Goal: Task Accomplishment & Management: Manage account settings

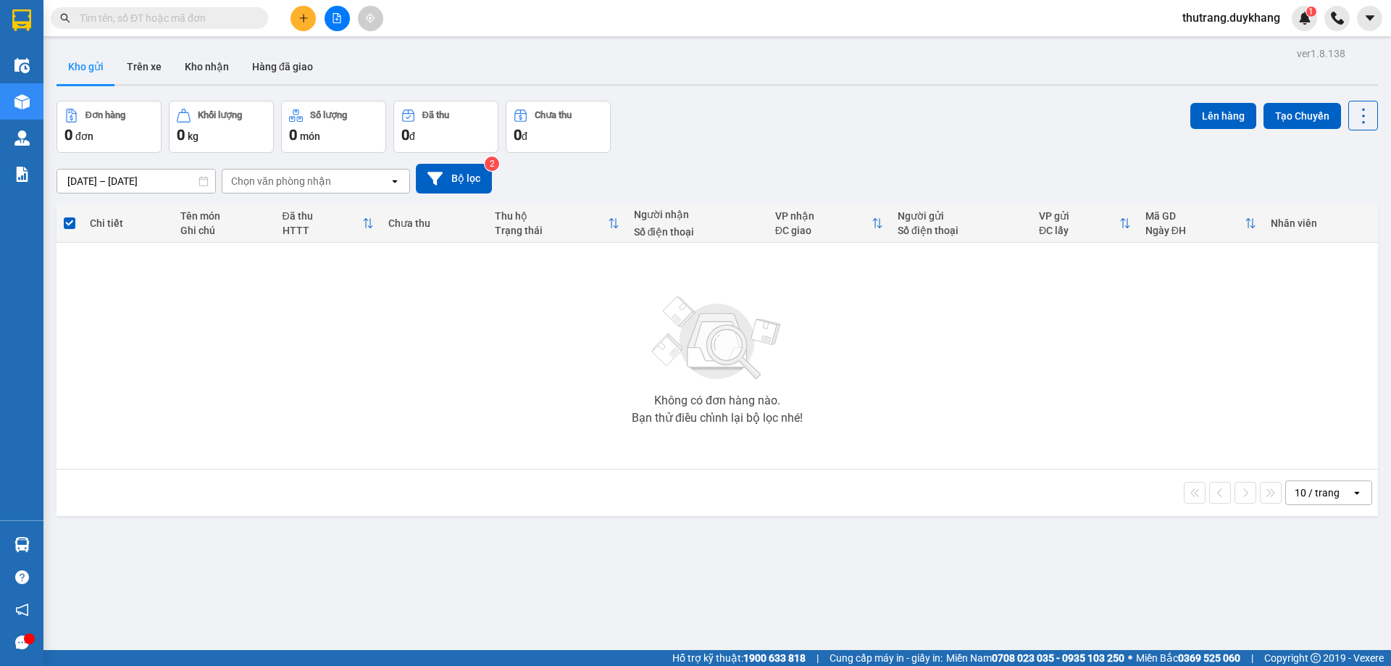
click at [280, 22] on div at bounding box center [141, 18] width 283 height 22
click at [307, 18] on icon "plus" at bounding box center [303, 17] width 8 height 1
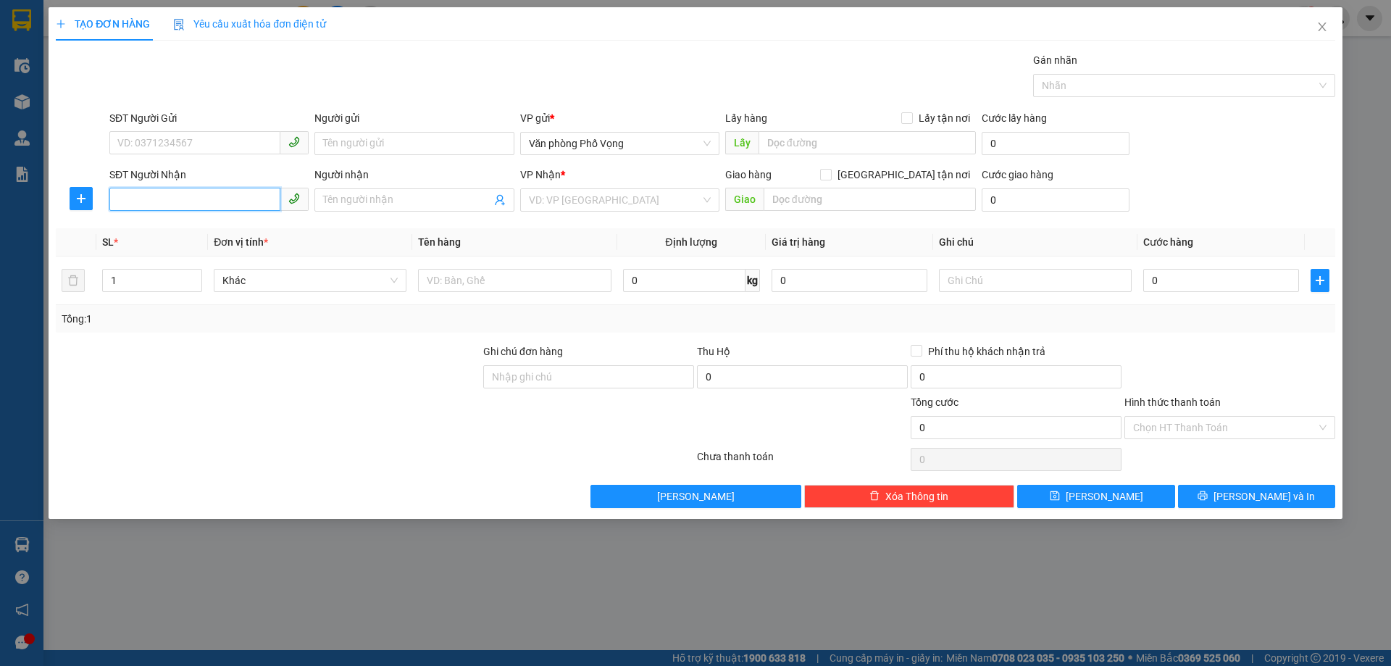
click at [178, 200] on input "SĐT Người Nhận" at bounding box center [194, 199] width 171 height 23
click at [246, 229] on div "0888187773" at bounding box center [209, 229] width 182 height 16
click at [649, 208] on span "VP [PERSON_NAME]" at bounding box center [620, 200] width 182 height 22
type input "0888187773"
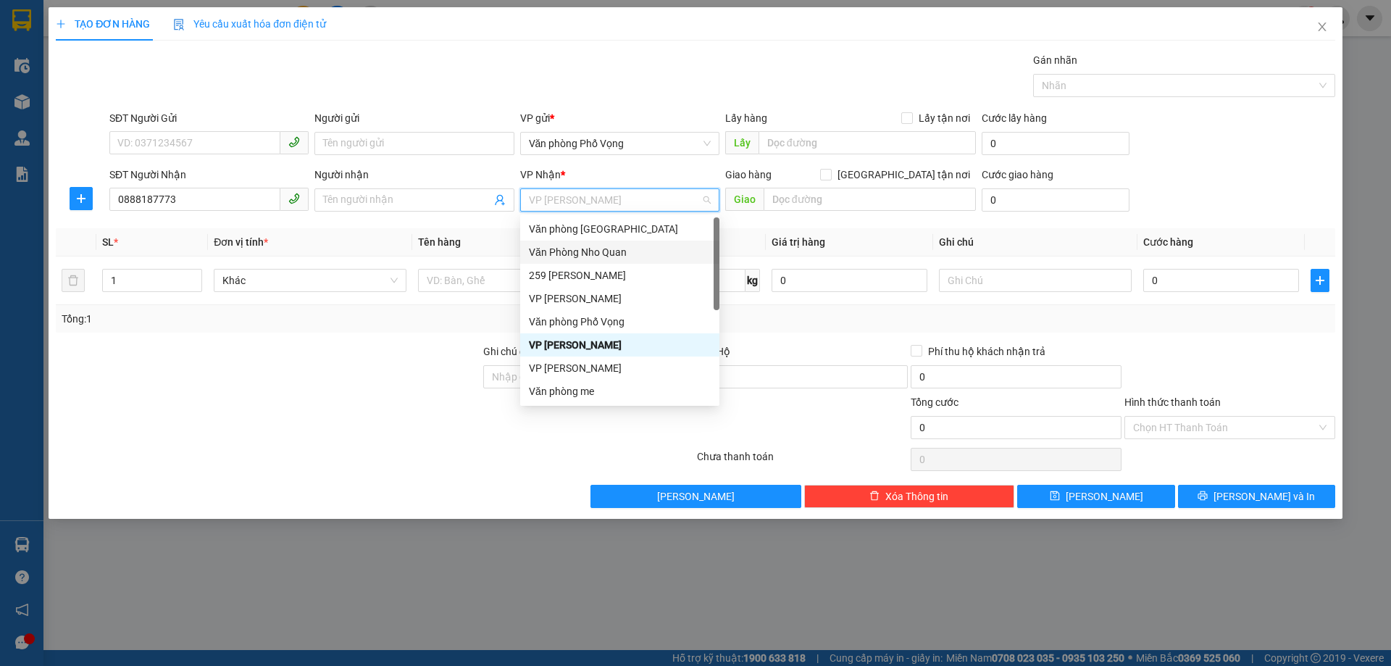
click at [618, 255] on div "Văn Phòng Nho Quan" at bounding box center [620, 252] width 182 height 16
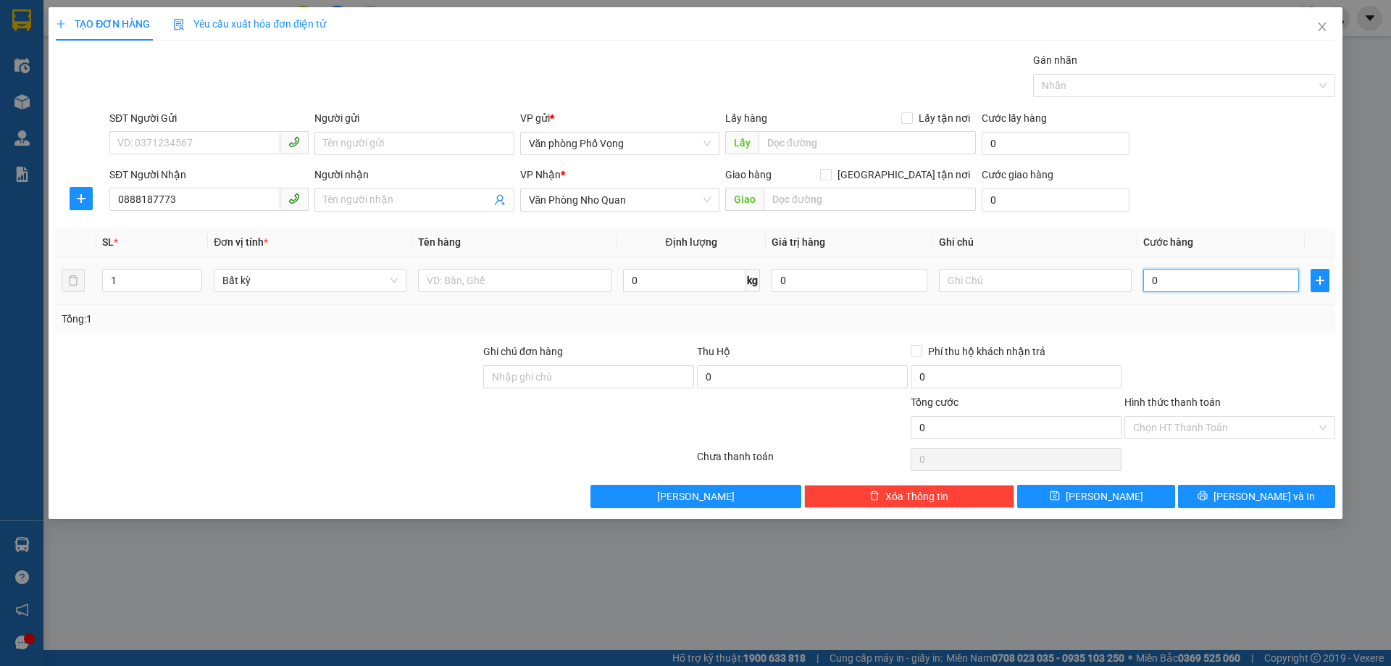
click at [1197, 283] on input "0" at bounding box center [1222, 280] width 156 height 23
type input "3"
type input "30"
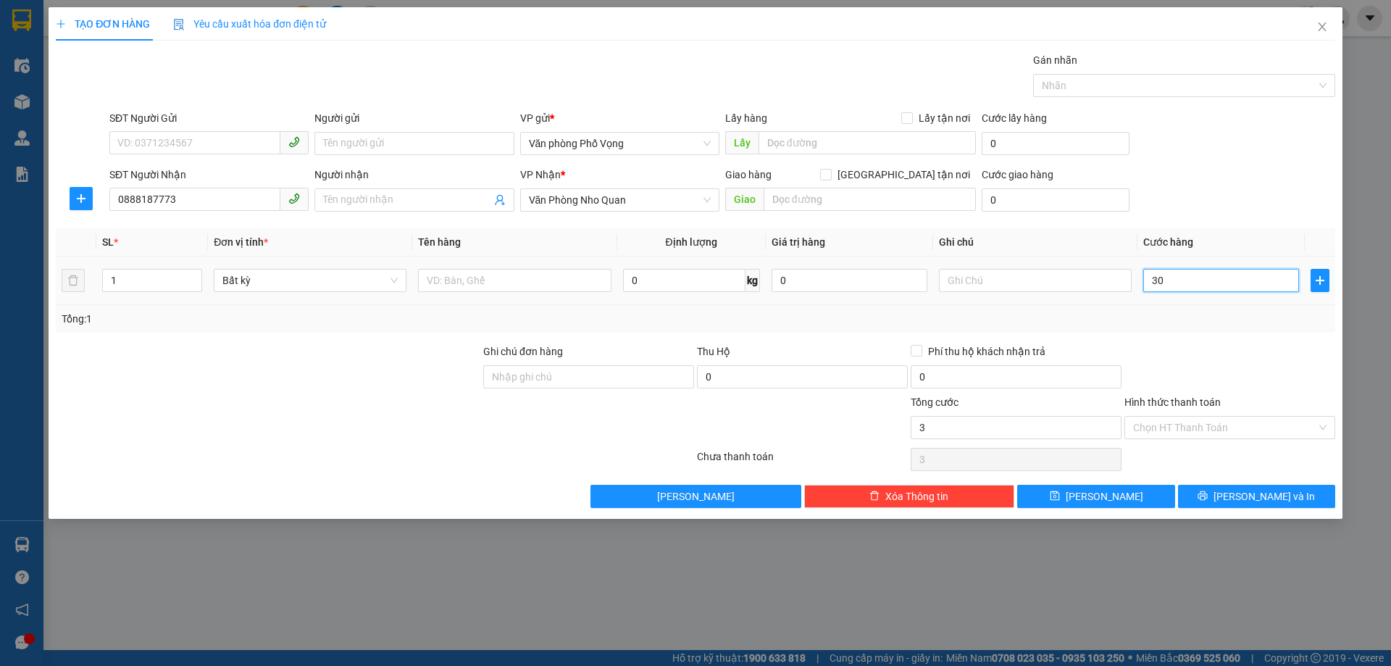
type input "30"
type input "300"
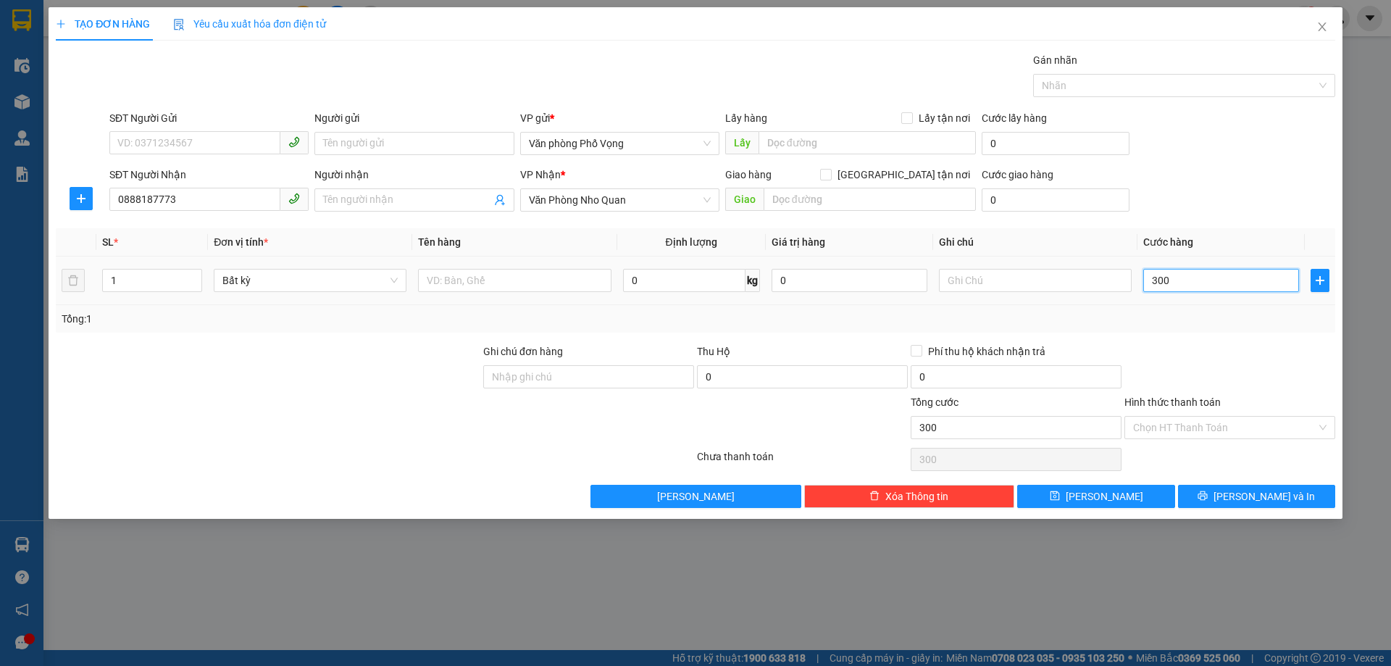
type input "3.000"
type input "30.000"
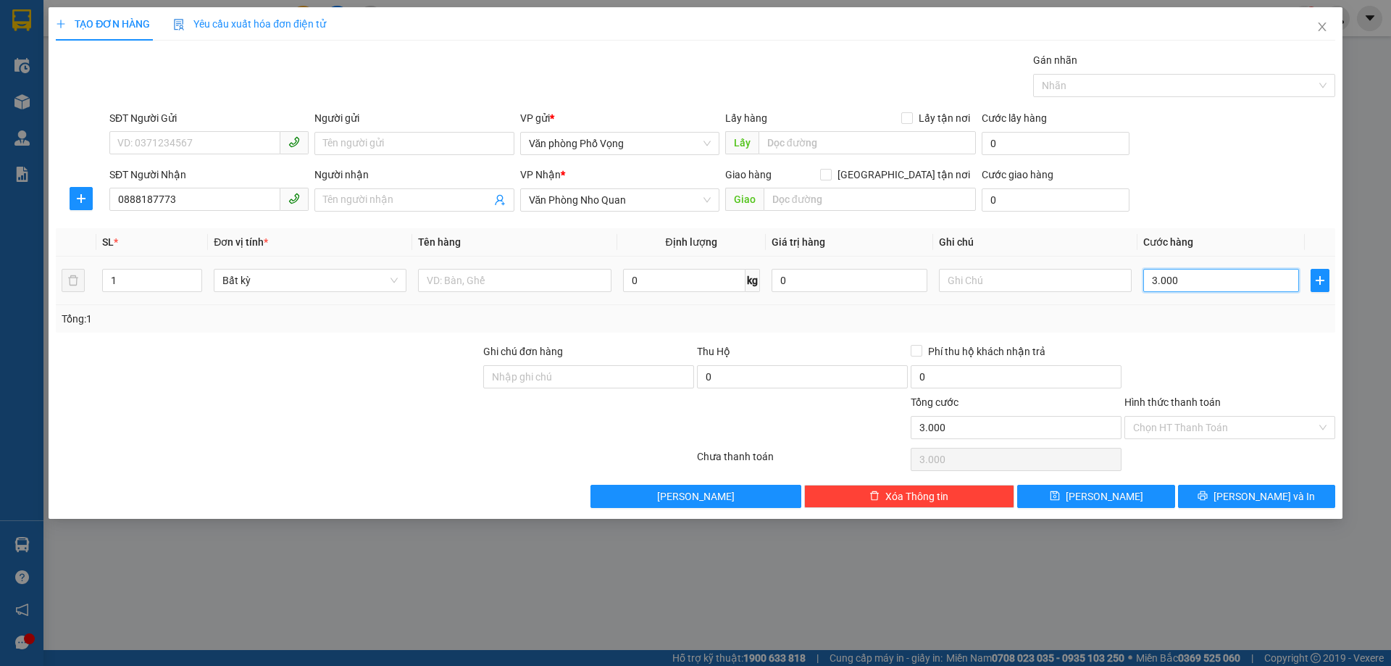
type input "30.000"
click at [1229, 428] on input "Hình thức thanh toán" at bounding box center [1224, 428] width 183 height 22
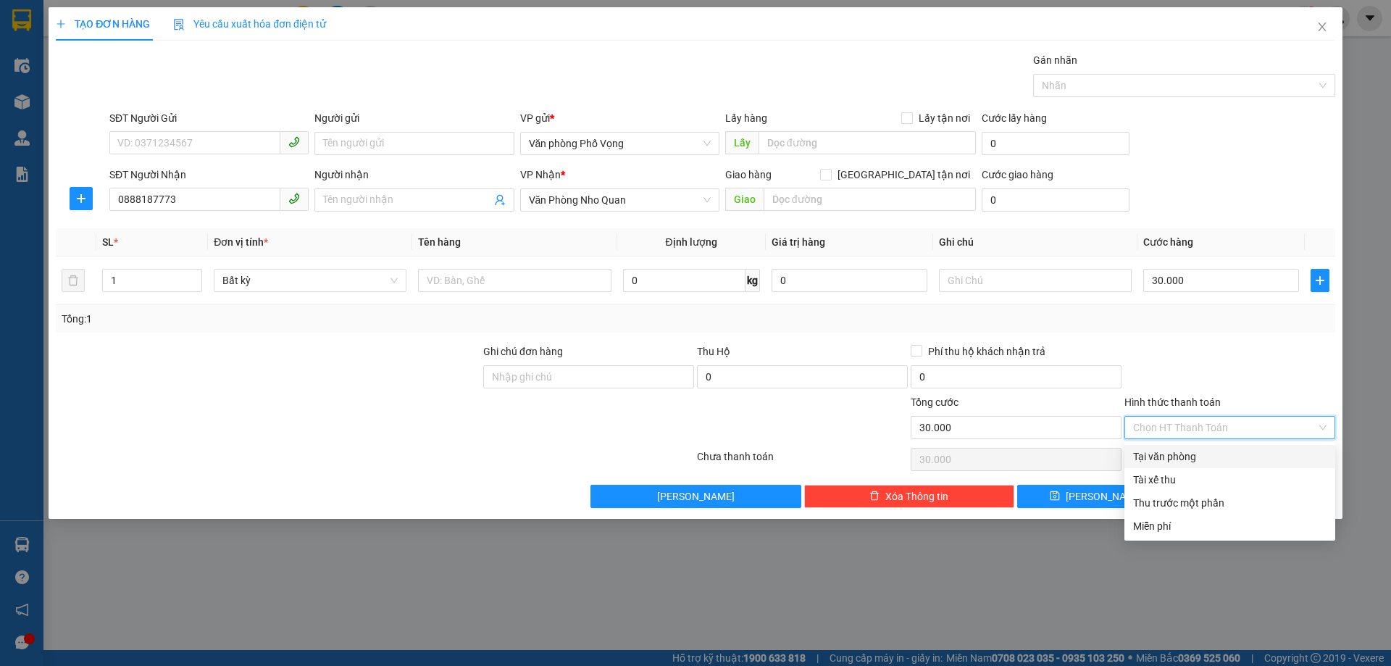
click at [1229, 428] on input "Hình thức thanh toán" at bounding box center [1224, 428] width 183 height 22
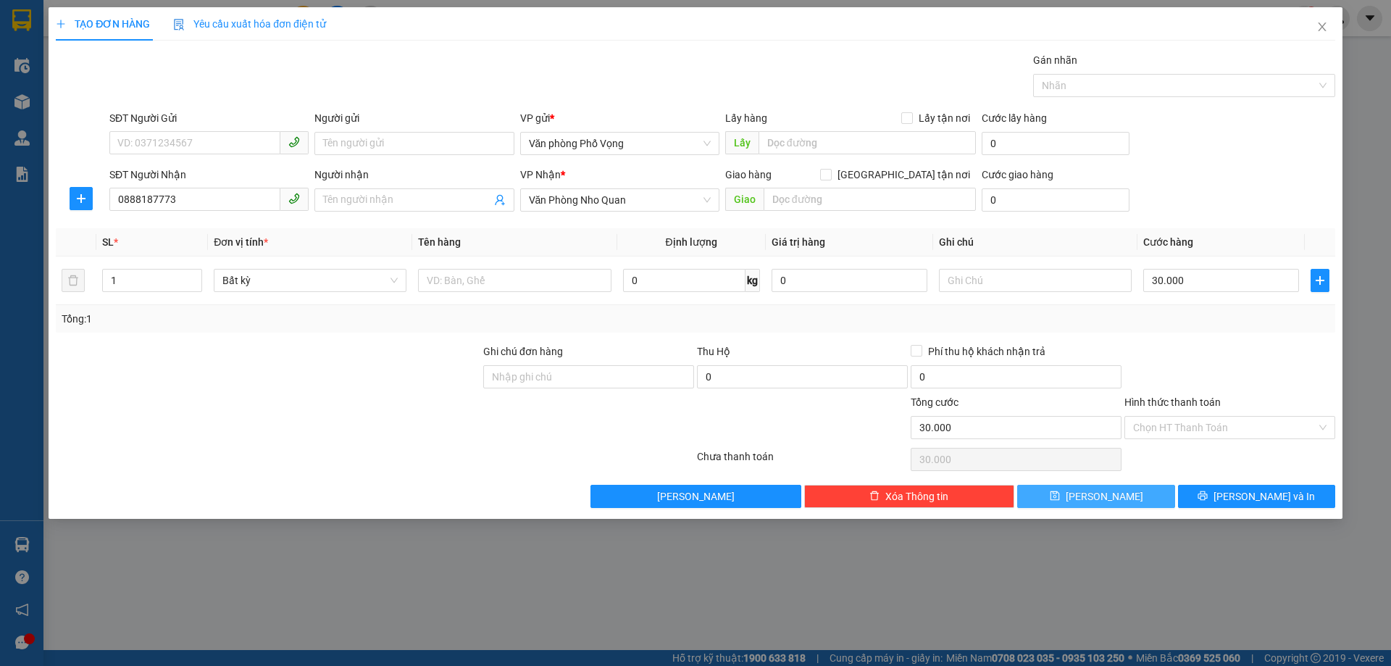
click at [1115, 493] on button "[PERSON_NAME]" at bounding box center [1095, 496] width 157 height 23
type input "0"
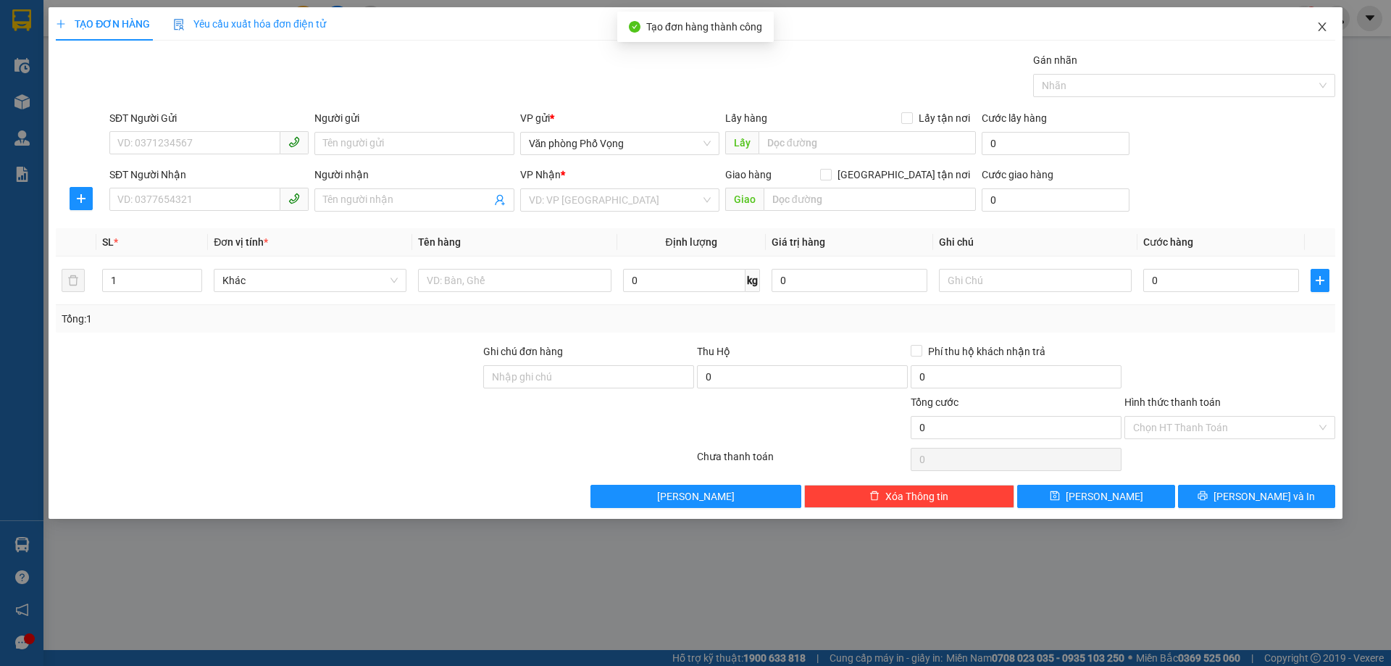
click at [1319, 30] on icon "close" at bounding box center [1323, 27] width 12 height 12
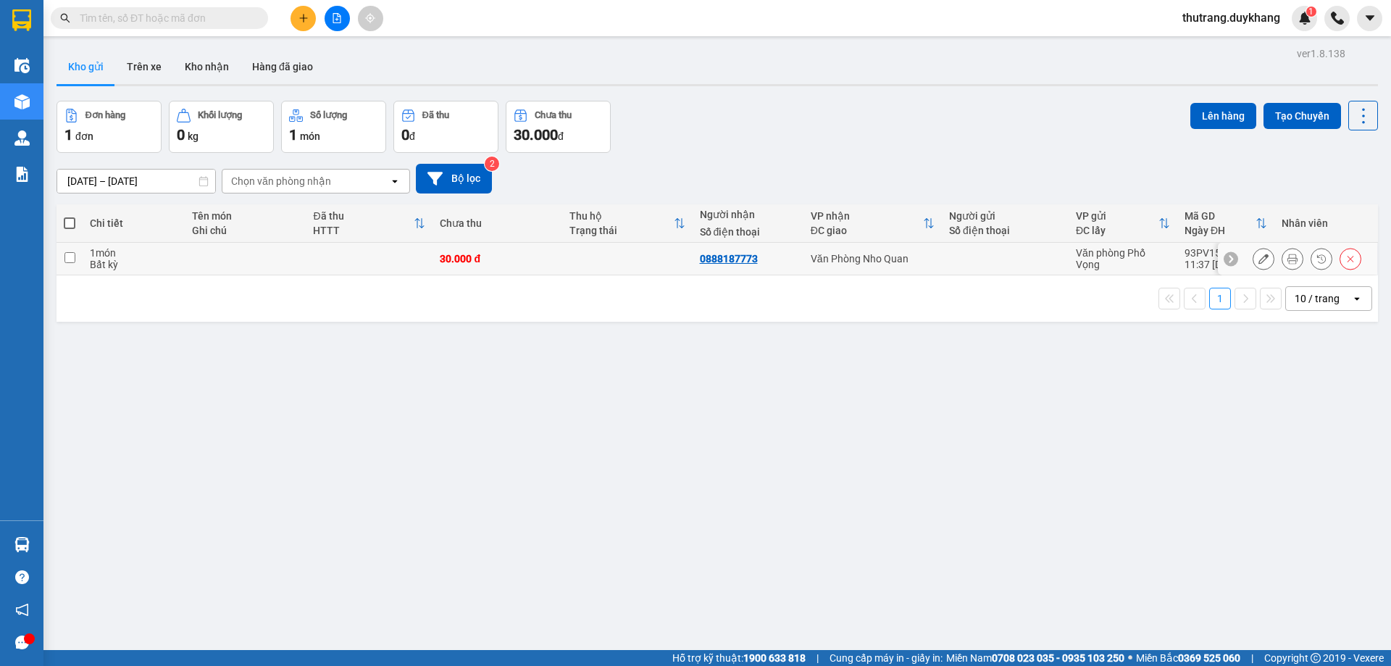
click at [1262, 258] on button at bounding box center [1264, 258] width 20 height 25
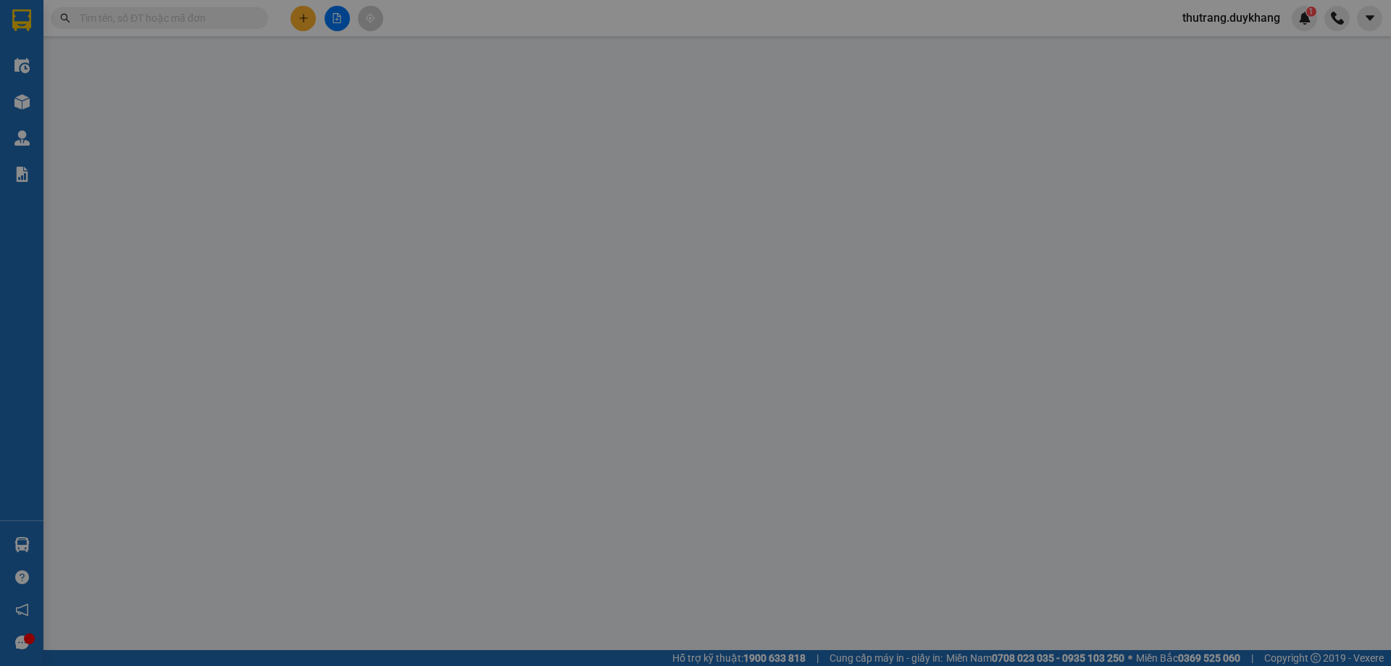
type input "0888187773"
type input "30.000"
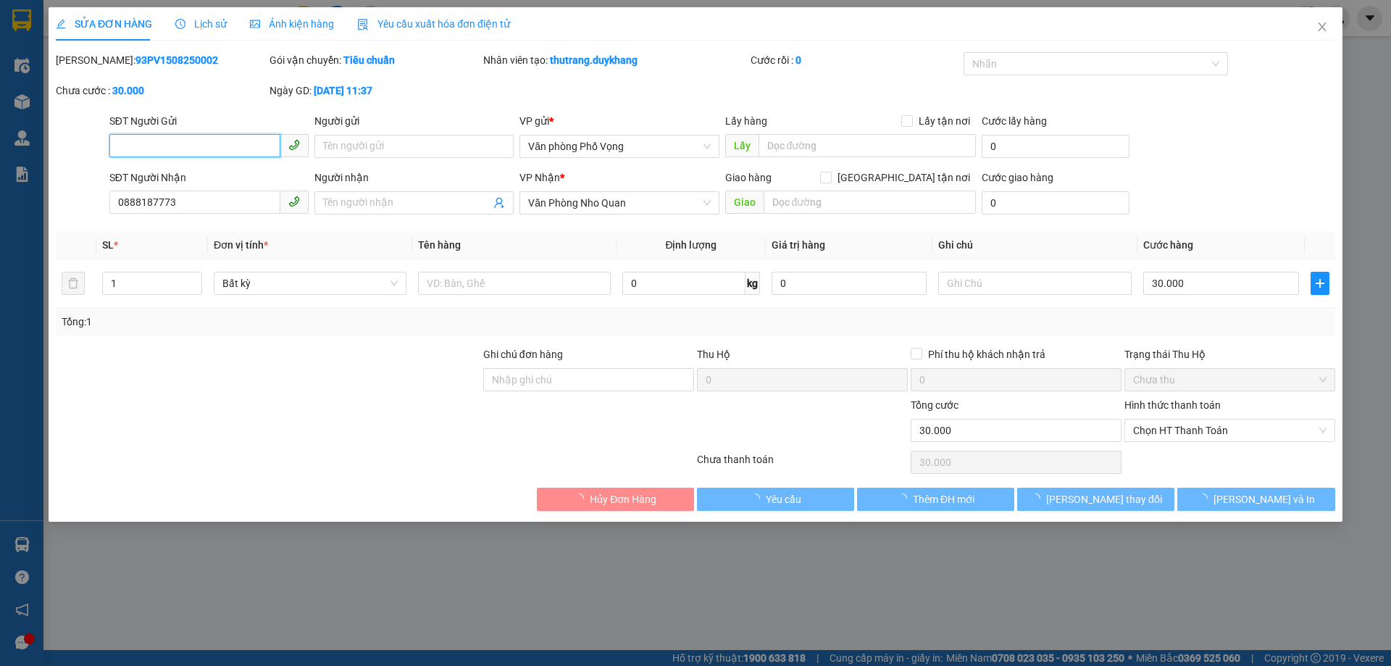
click at [381, 201] on div "SỬA ĐƠN HÀNG Lịch sử Ảnh kiện hàng Yêu cầu xuất hóa đơn điện tử Total Paid Fee …" at bounding box center [695, 333] width 1391 height 666
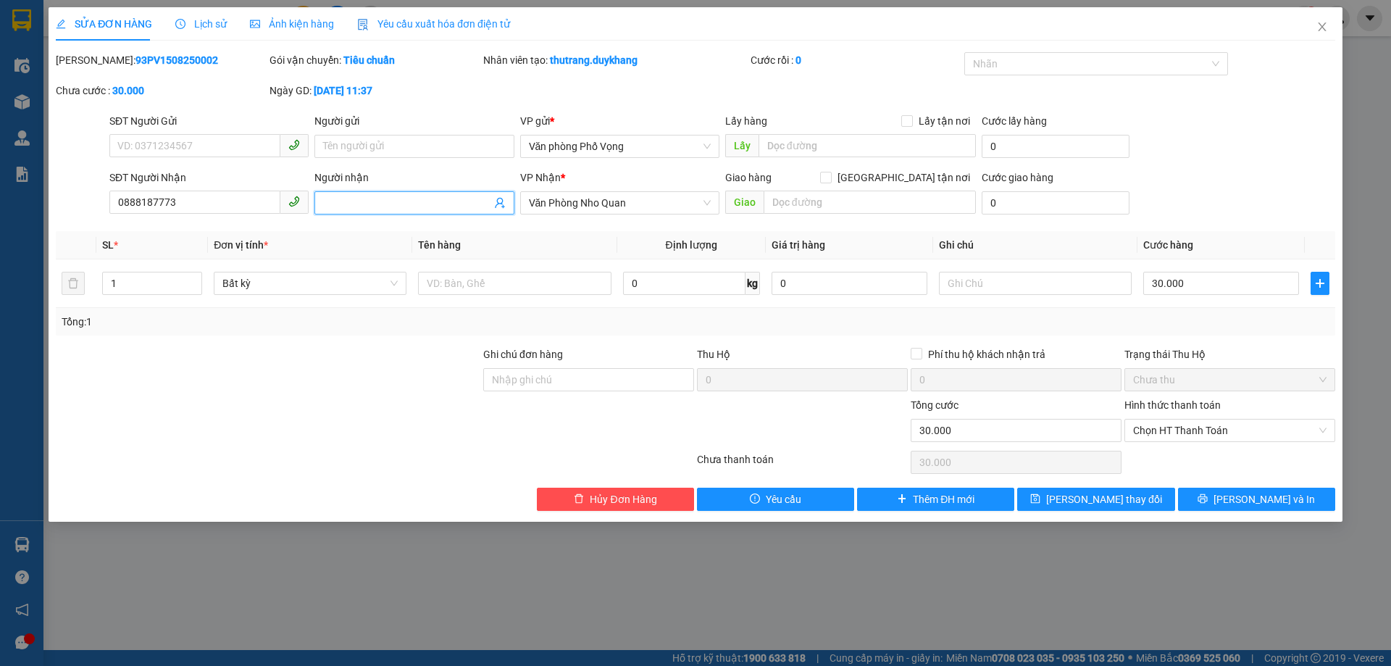
click at [446, 199] on input "Người nhận" at bounding box center [406, 203] width 167 height 16
type input "khanh ngoc"
click at [1056, 498] on button "[PERSON_NAME] thay đổi" at bounding box center [1095, 499] width 157 height 23
